Goal: Task Accomplishment & Management: Manage account settings

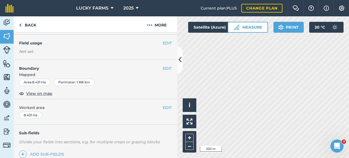
scroll to position [3, 0]
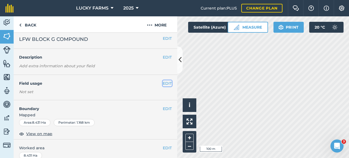
click at [163, 84] on button "EDIT" at bounding box center [167, 83] width 9 height 6
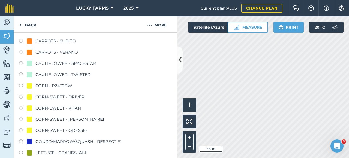
scroll to position [166, 0]
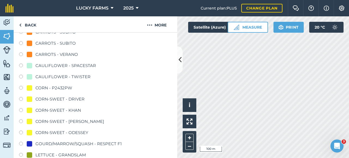
click at [46, 109] on div "CORN-SWEET - KHAN" at bounding box center [58, 110] width 46 height 7
radio input "true"
radio input "false"
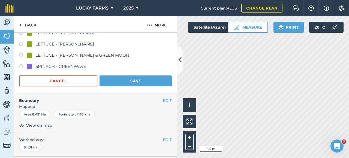
scroll to position [330, 0]
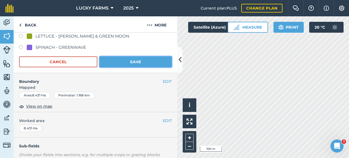
click at [151, 64] on button "Save" at bounding box center [136, 61] width 72 height 11
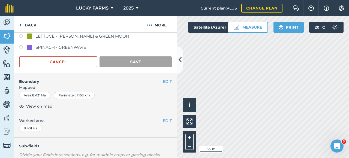
scroll to position [112, 0]
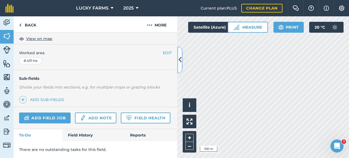
click at [180, 64] on icon at bounding box center [180, 60] width 3 height 10
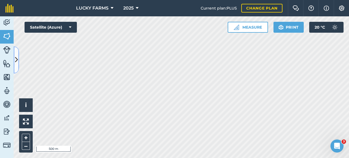
click at [15, 57] on icon at bounding box center [16, 60] width 3 height 10
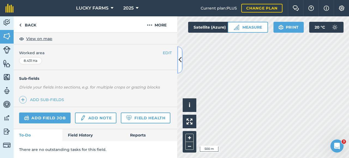
click at [181, 56] on icon at bounding box center [180, 60] width 3 height 10
